Goal: Task Accomplishment & Management: Use online tool/utility

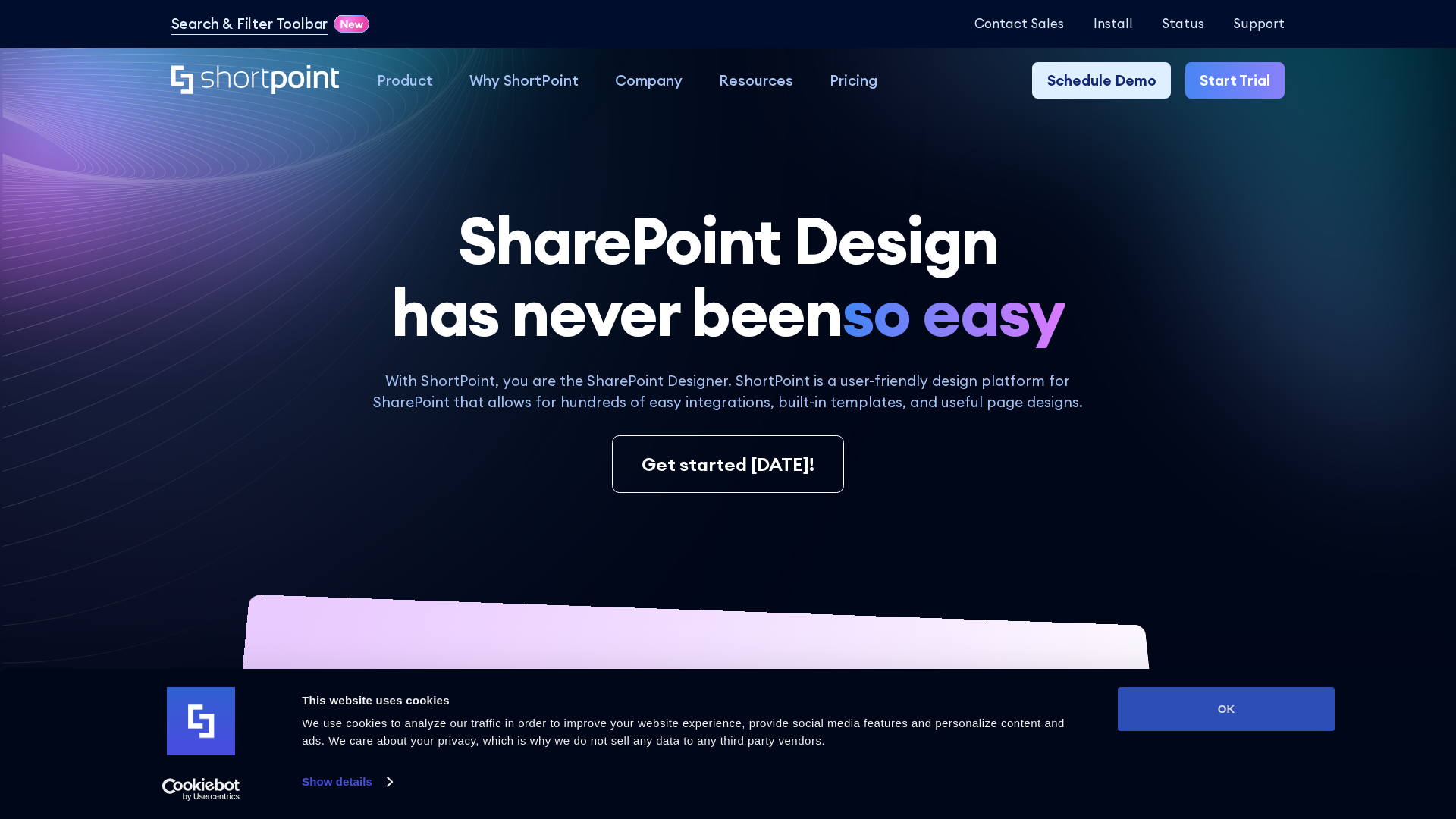
click at [1226, 709] on button "OK" at bounding box center [1226, 709] width 217 height 44
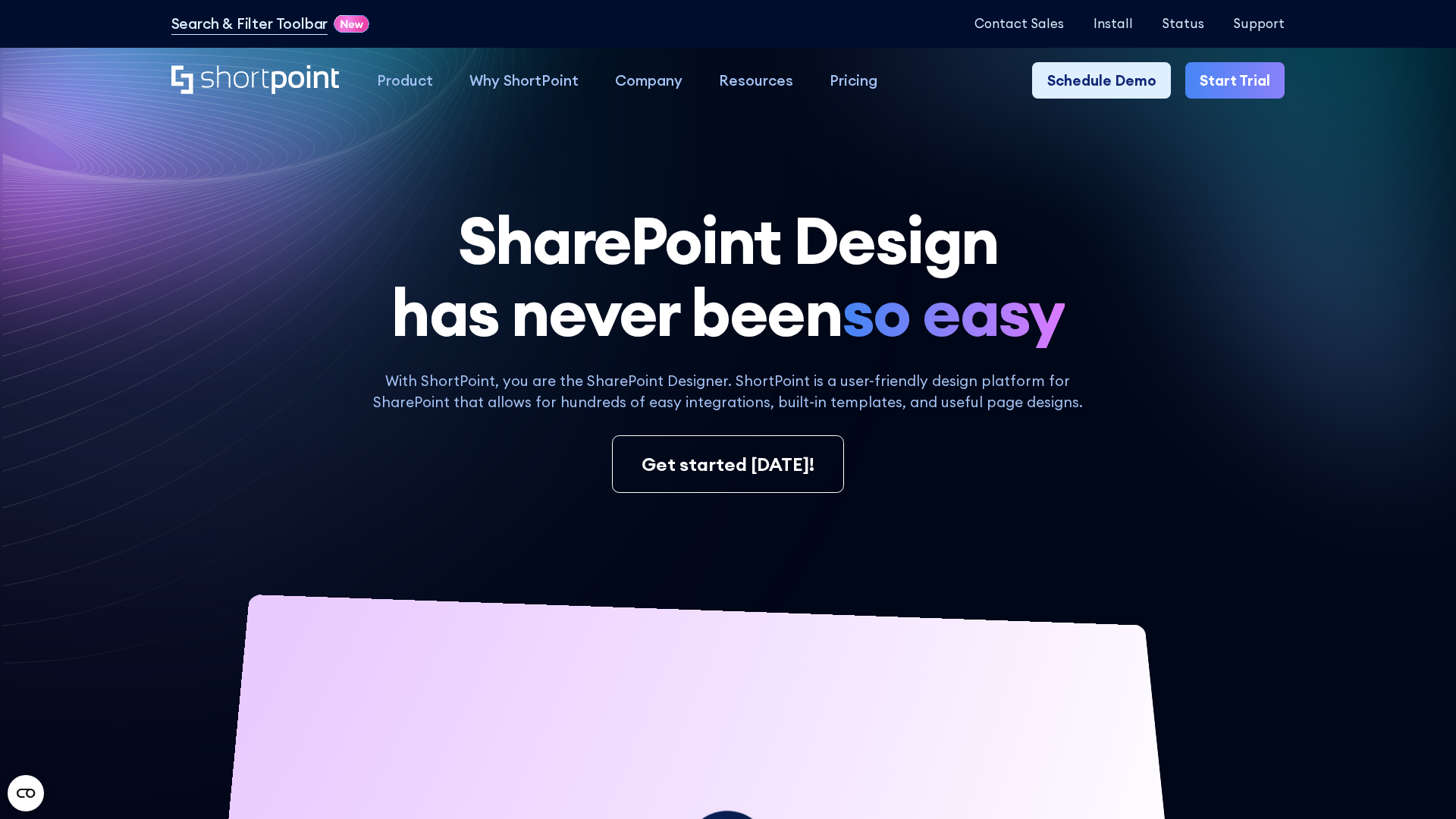
click at [1236, 80] on link "Start Trial" at bounding box center [1234, 80] width 99 height 36
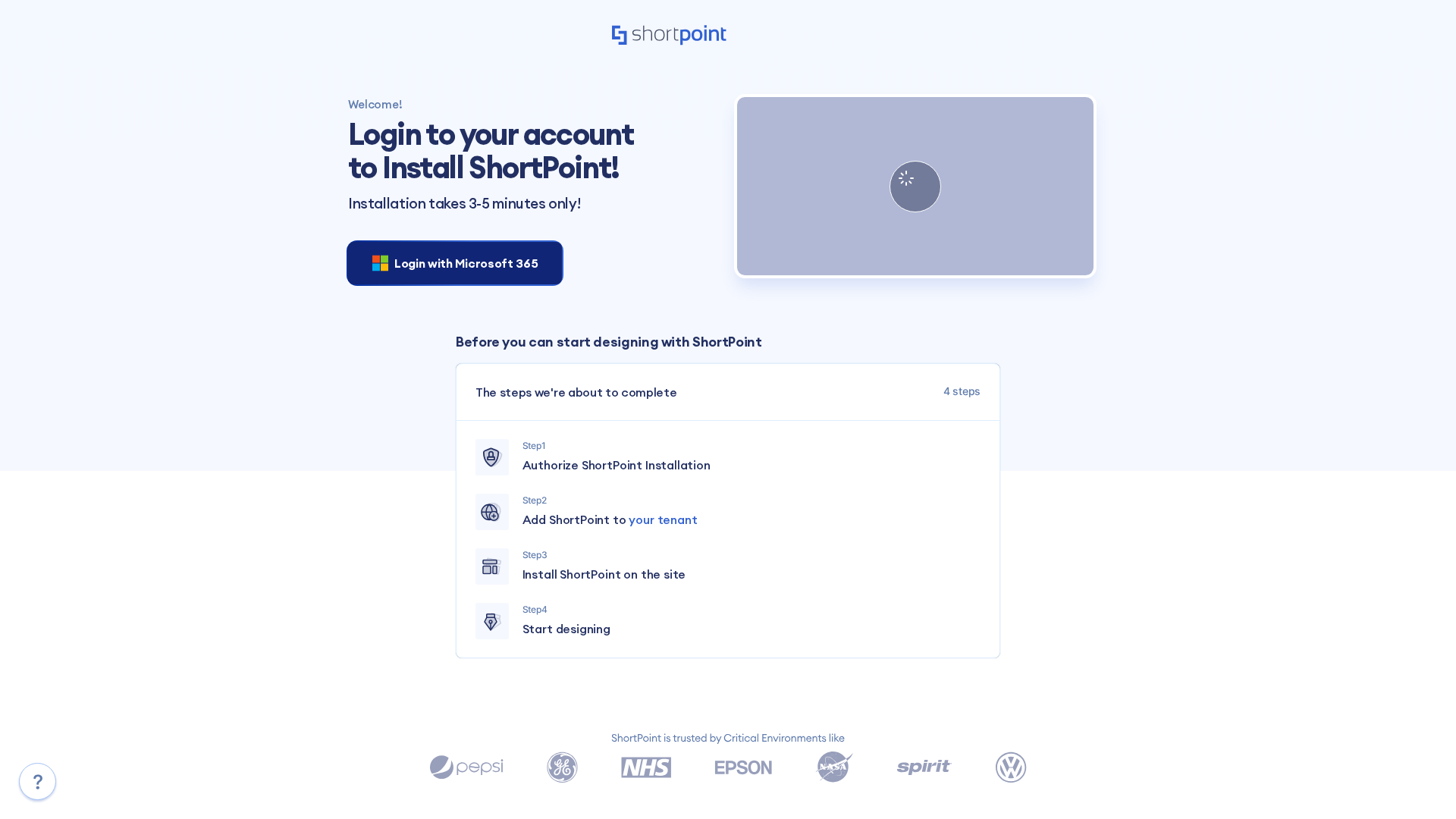
click at [451, 262] on span "Login with Microsoft 365" at bounding box center [466, 263] width 144 height 18
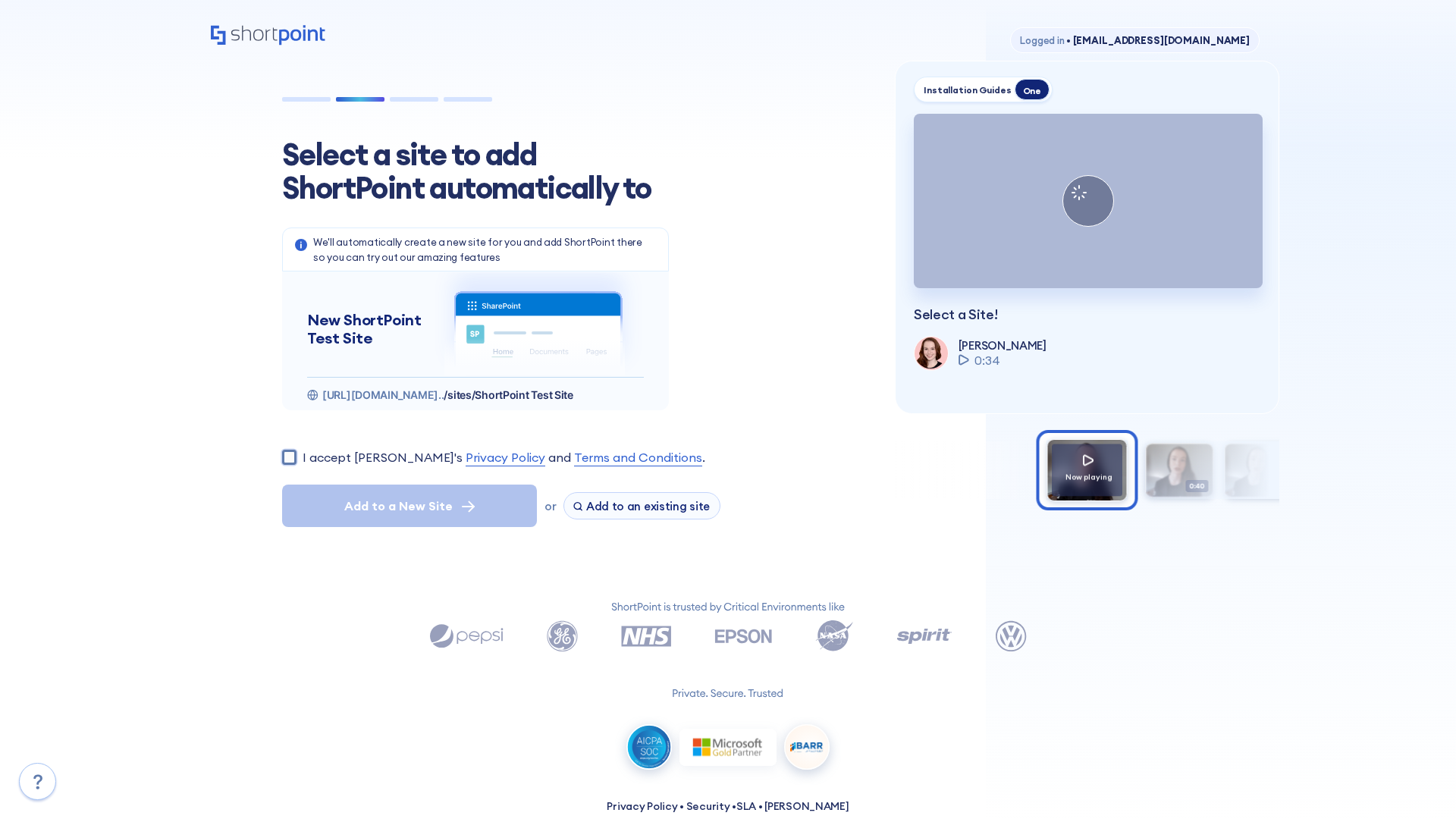
click at [289, 457] on input "I accept [PERSON_NAME]'s Privacy Policy and Terms and Conditions ." at bounding box center [290, 457] width 15 height 15
checkbox input "true"
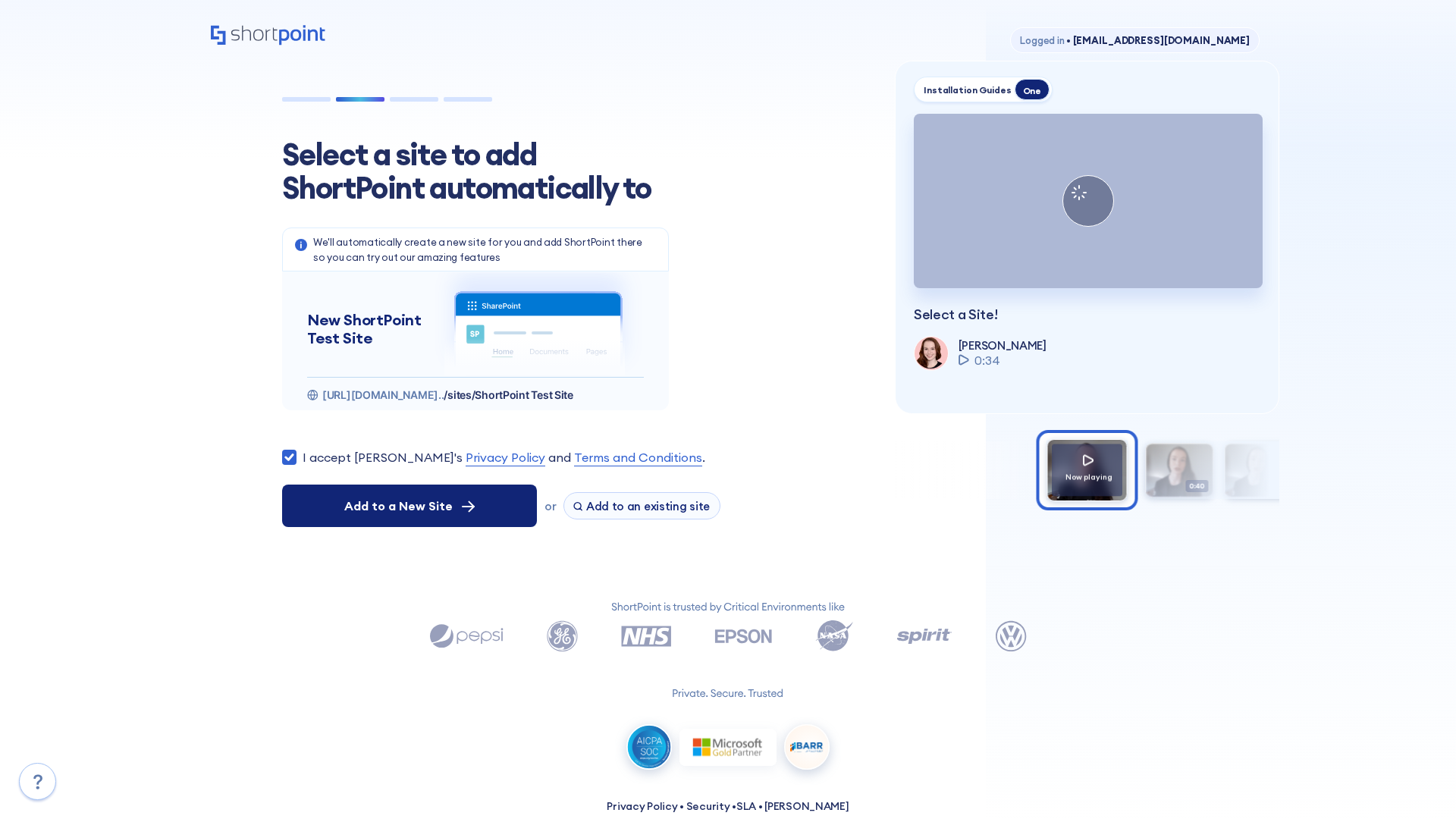
click at [410, 505] on span "Add to a New Site" at bounding box center [398, 506] width 108 height 18
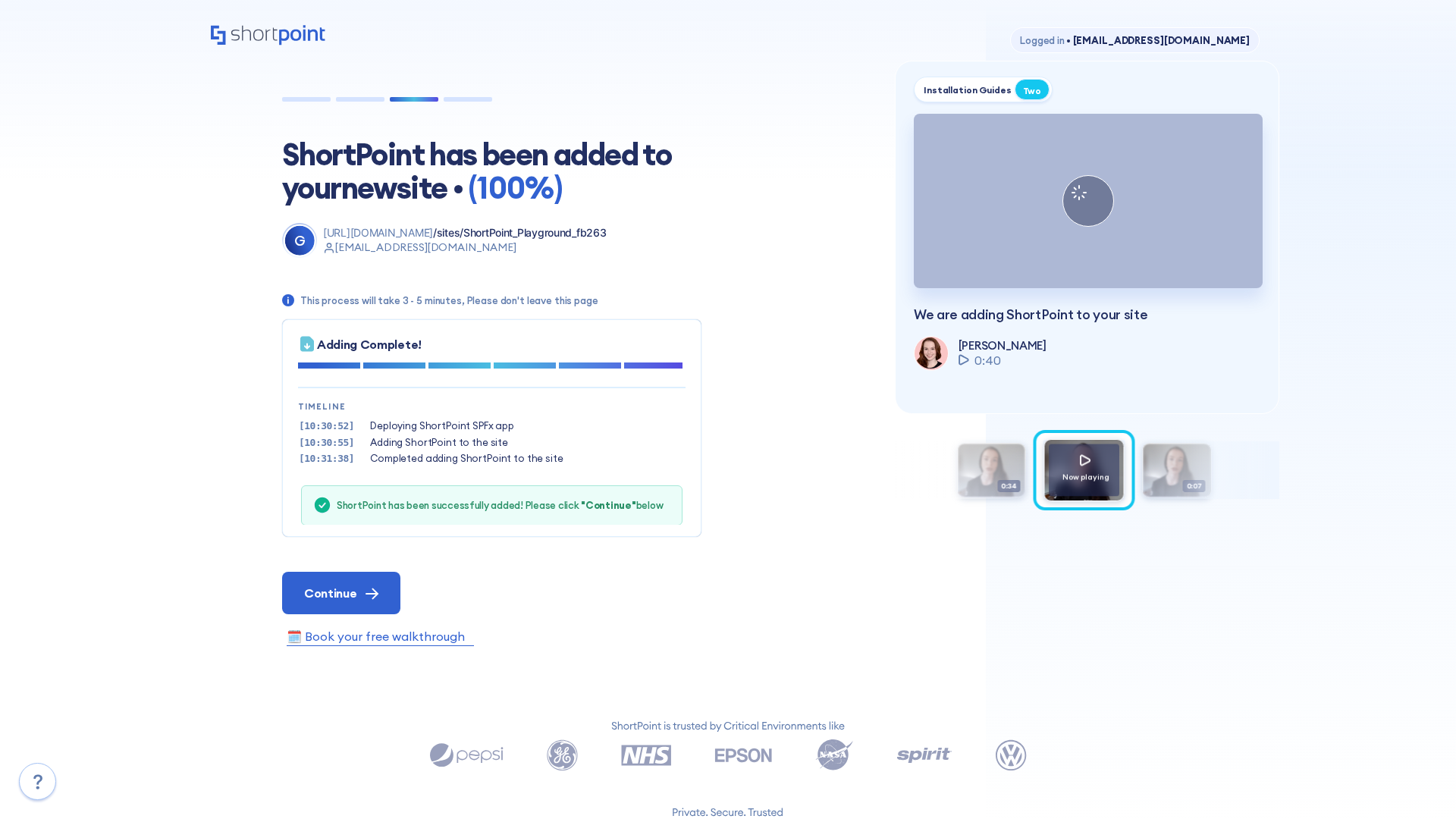
scroll to position [45, 0]
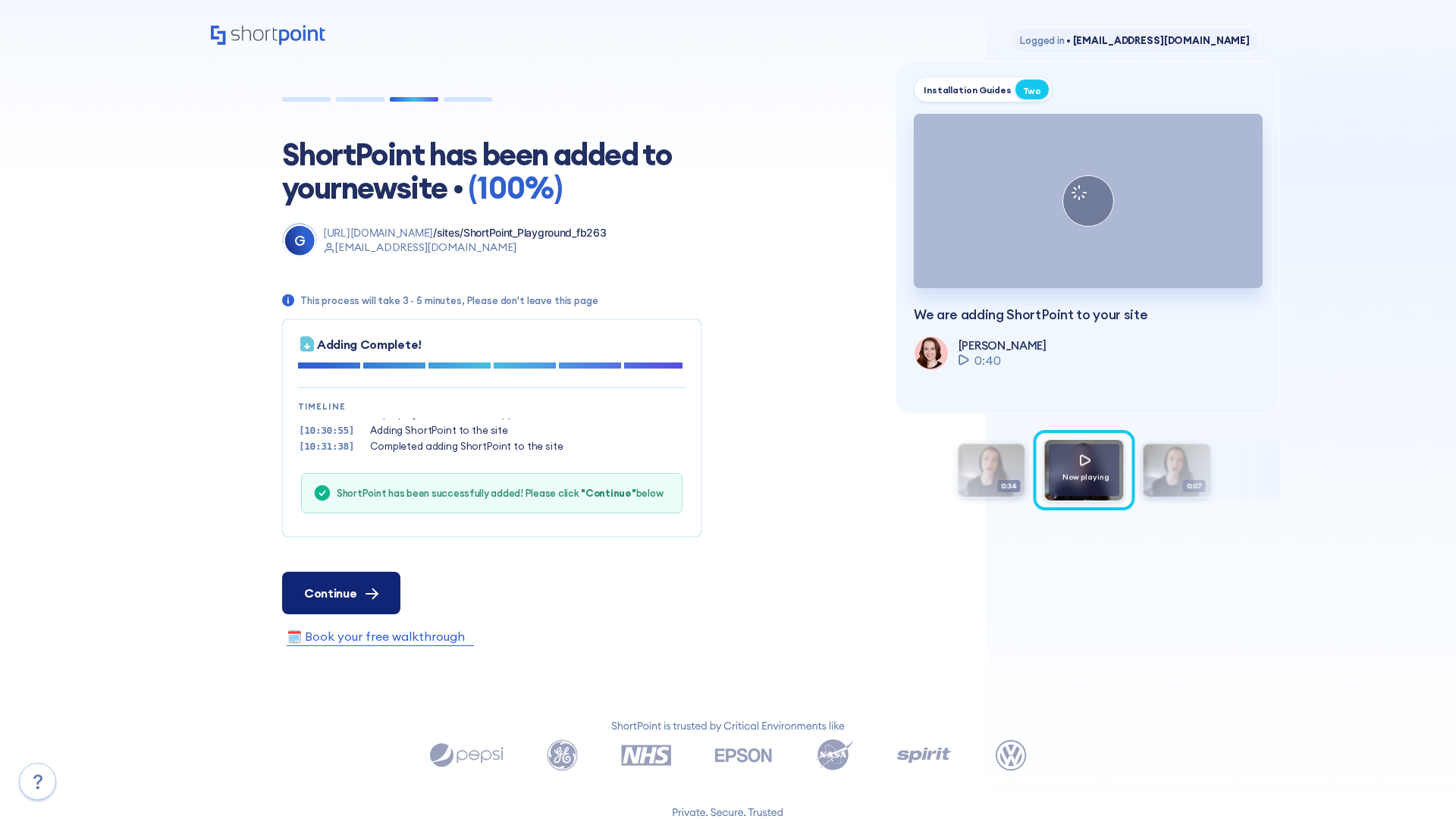
click at [341, 592] on span "Continue" at bounding box center [331, 593] width 53 height 18
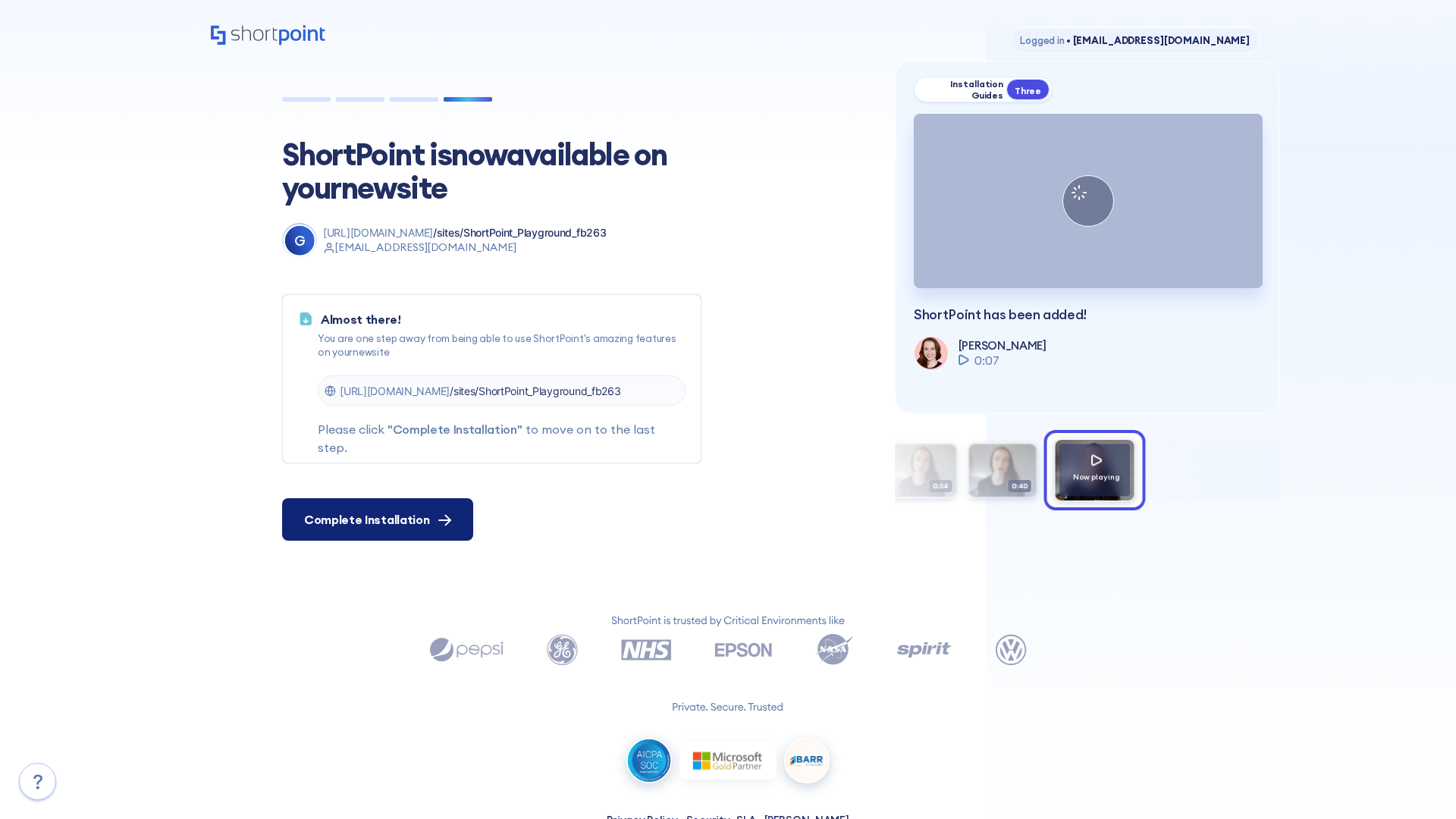
click at [375, 519] on span "Complete Installation" at bounding box center [367, 519] width 125 height 18
